Goal: Information Seeking & Learning: Learn about a topic

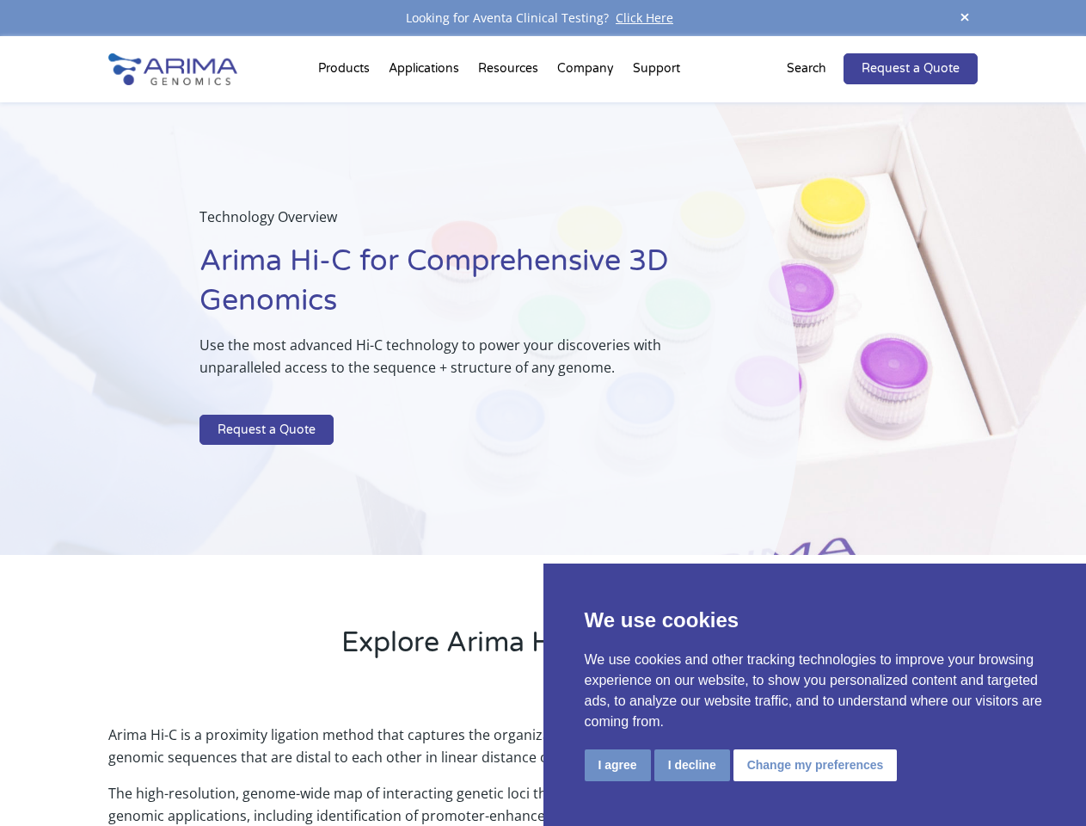
click at [543, 413] on p at bounding box center [456, 403] width 513 height 22
click at [617, 764] on button "I agree" at bounding box center [618, 765] width 66 height 32
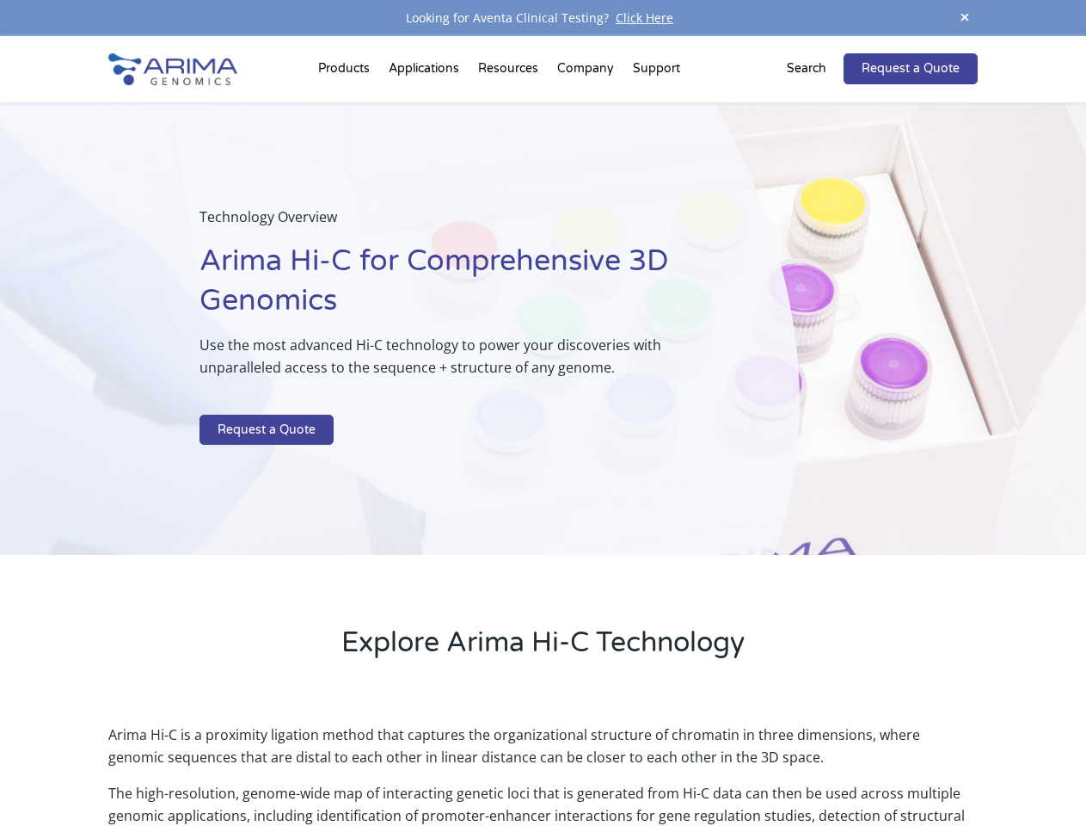
click at [691, 764] on p "Arima Hi-C is a proximity ligation method that captures the organizational stru…" at bounding box center [542, 752] width 869 height 58
click at [813, 764] on p "Arima Hi-C is a proximity ligation method that captures the organizational stru…" at bounding box center [542, 752] width 869 height 58
click at [965, 18] on span at bounding box center [965, 18] width 26 height 23
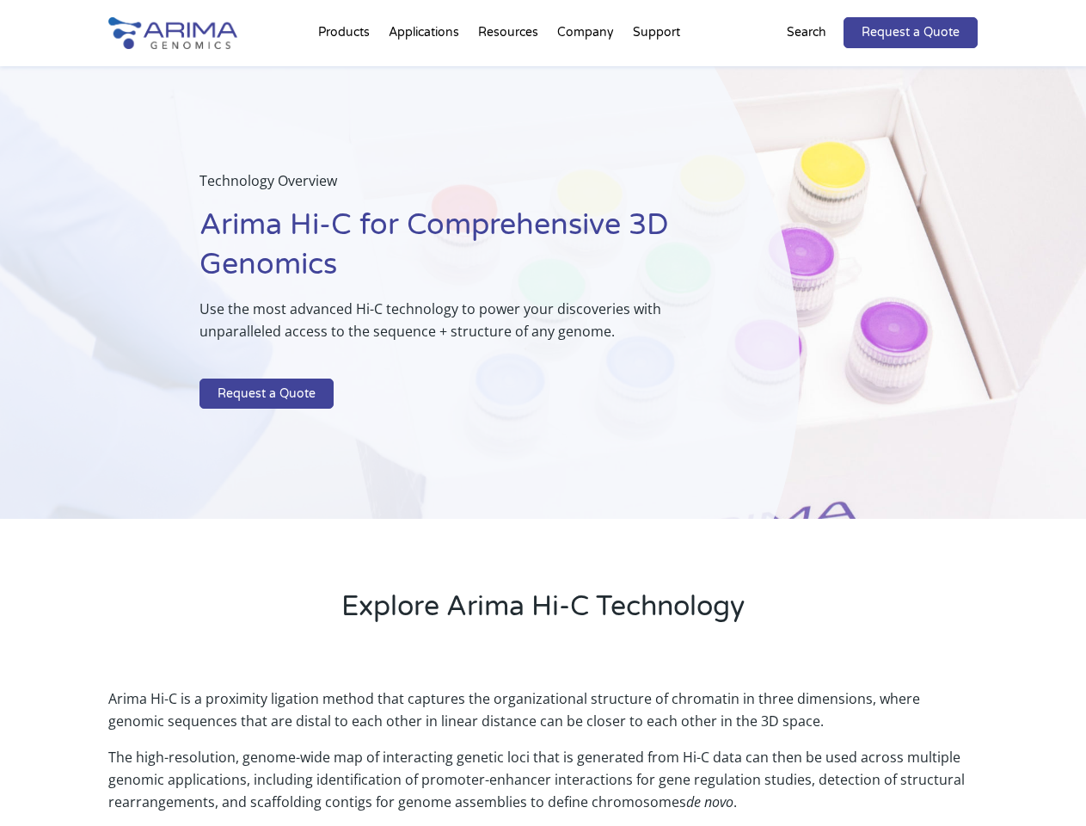
click at [543, 431] on div "Technology Overview Arima Hi-C for Comprehensive 3D Genomics Use the most advan…" at bounding box center [400, 292] width 800 height 453
click at [347, 72] on div "Technology Overview Arima Hi-C for Comprehensive 3D Genomics Use the most advan…" at bounding box center [400, 292] width 800 height 453
click at [510, 72] on div "Technology Overview Arima Hi-C for Comprehensive 3D Genomics Use the most advan…" at bounding box center [400, 292] width 800 height 453
click at [586, 72] on div "Technology Overview Arima Hi-C for Comprehensive 3D Genomics Use the most advan…" at bounding box center [400, 292] width 800 height 453
click at [656, 72] on div "Technology Overview Arima Hi-C for Comprehensive 3D Genomics Use the most advan…" at bounding box center [400, 292] width 800 height 453
